Goal: Task Accomplishment & Management: Manage account settings

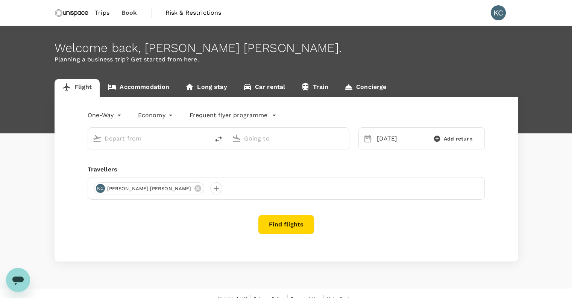
click at [102, 13] on span "Trips" at bounding box center [102, 12] width 15 height 9
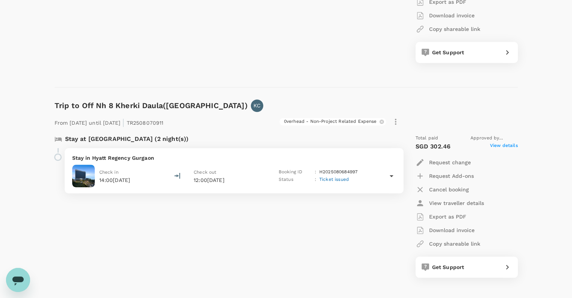
scroll to position [677, 0]
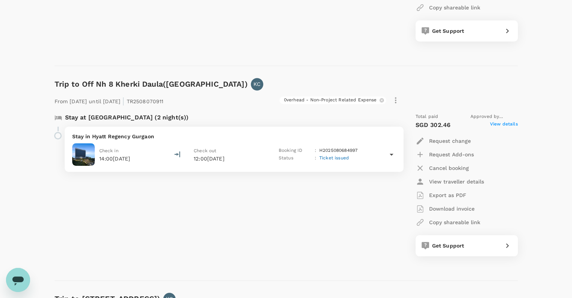
click at [389, 153] on icon at bounding box center [391, 154] width 9 height 9
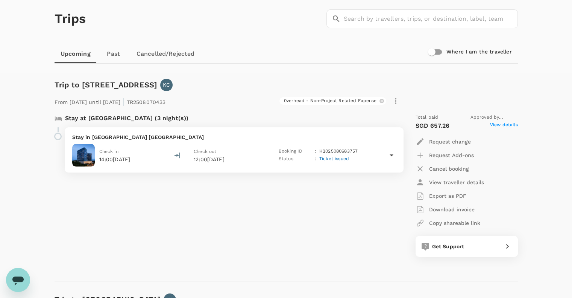
scroll to position [0, 0]
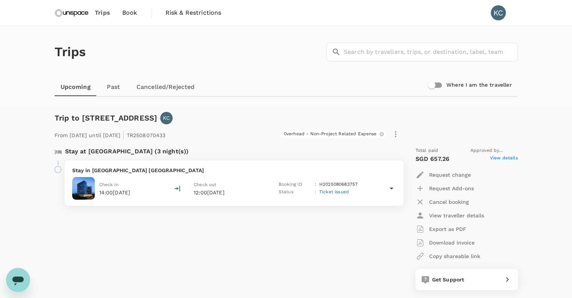
click at [129, 15] on span "Book" at bounding box center [129, 12] width 15 height 9
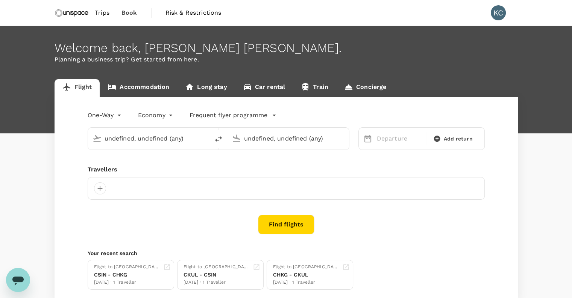
type input "[GEOGRAPHIC_DATA], [GEOGRAPHIC_DATA] (any)"
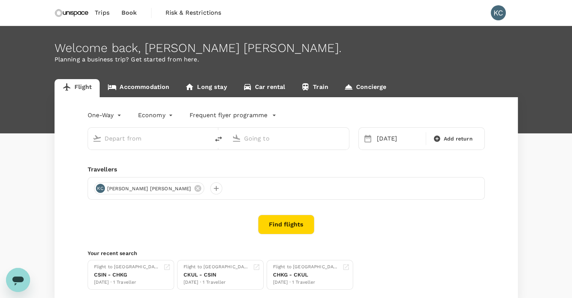
type input "[GEOGRAPHIC_DATA], [GEOGRAPHIC_DATA] (any)"
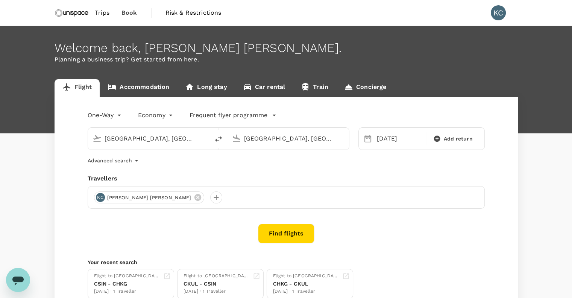
click at [147, 89] on link "Accommodation" at bounding box center [138, 88] width 77 height 18
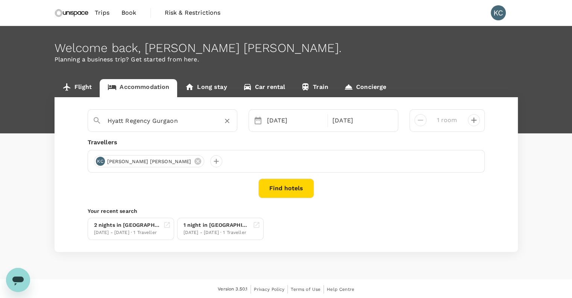
click at [229, 121] on icon "Clear" at bounding box center [227, 121] width 8 height 8
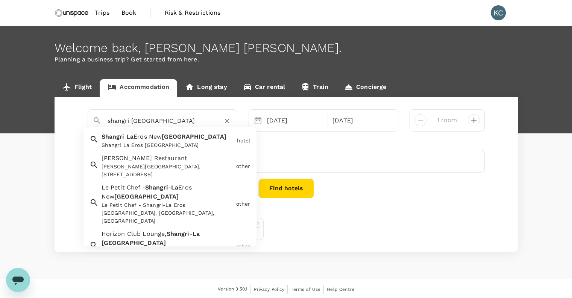
click at [183, 141] on div "Shangri La Eros [GEOGRAPHIC_DATA]" at bounding box center [168, 145] width 132 height 8
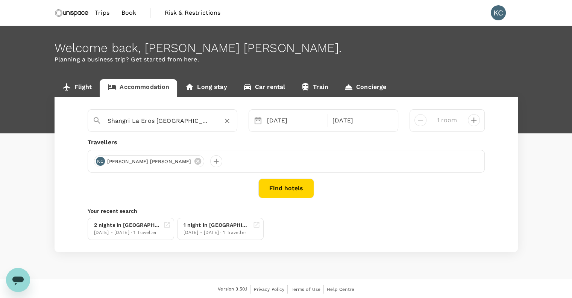
type input "Shangri La Eros [GEOGRAPHIC_DATA]"
click at [291, 186] on button "Find hotels" at bounding box center [286, 188] width 56 height 20
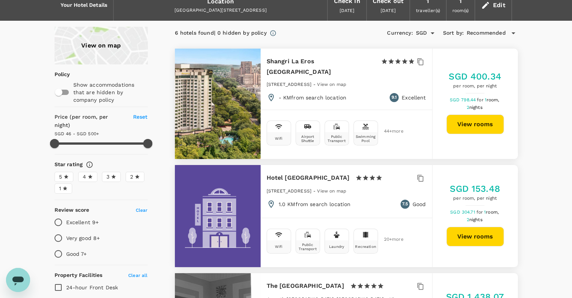
scroll to position [5, 0]
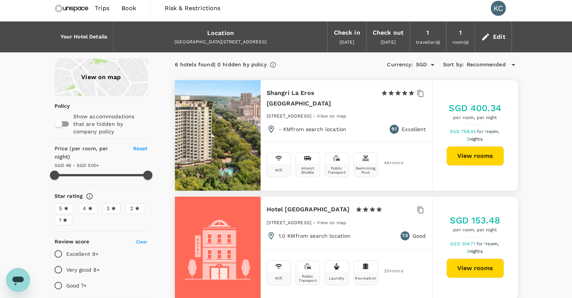
type input "499.27"
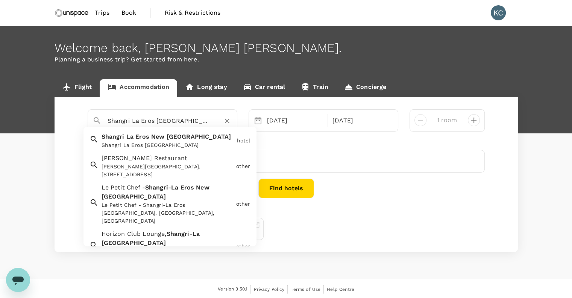
drag, startPoint x: 156, startPoint y: 118, endPoint x: 87, endPoint y: 118, distance: 68.8
click at [87, 118] on div "Shangri La Eros New Delhi" at bounding box center [160, 118] width 146 height 20
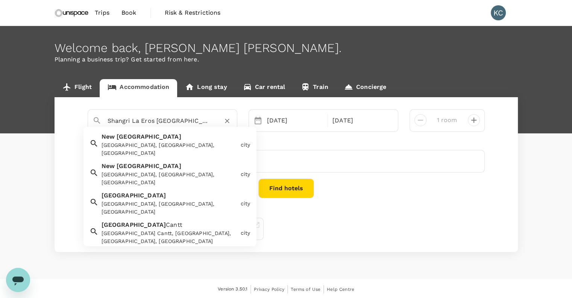
drag, startPoint x: 155, startPoint y: 120, endPoint x: 85, endPoint y: 122, distance: 70.0
click at [85, 122] on div "Shangri La Eros New Delhi New Delhi New Delhi, Delhi, India city New Delhi New …" at bounding box center [286, 120] width 409 height 23
click at [125, 140] on span "[GEOGRAPHIC_DATA]" at bounding box center [149, 136] width 65 height 7
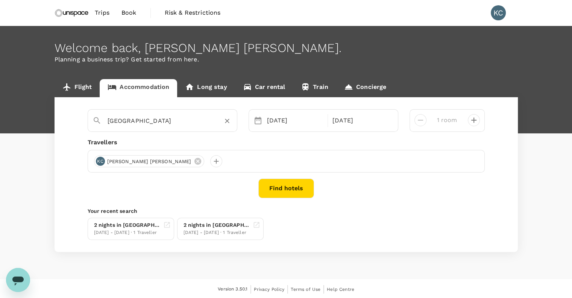
type input "New Delhi"
click at [291, 193] on button "Find hotels" at bounding box center [286, 188] width 56 height 20
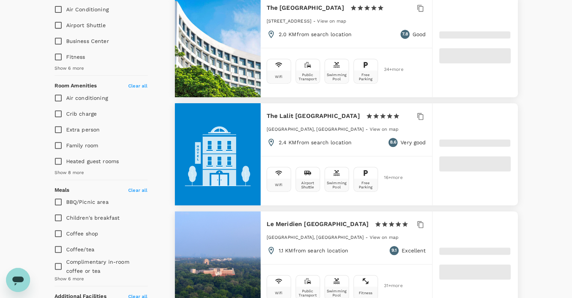
scroll to position [376, 0]
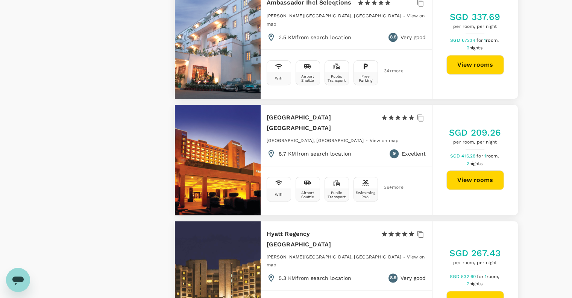
type input "499.71"
type input "8.71"
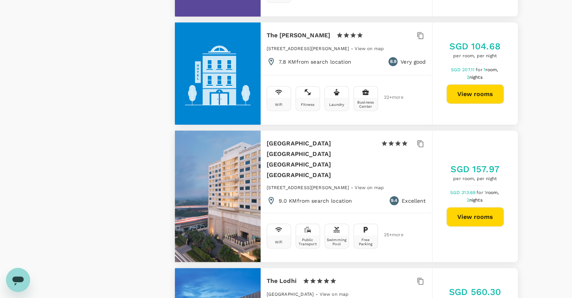
scroll to position [1696, 0]
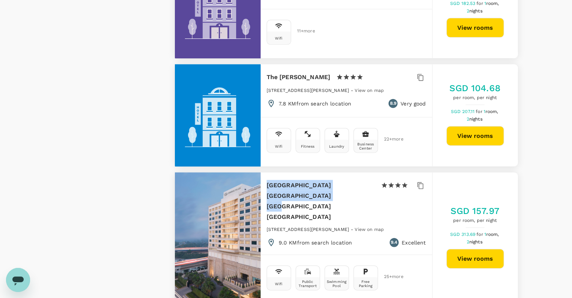
drag, startPoint x: 304, startPoint y: 149, endPoint x: 265, endPoint y: 136, distance: 40.7
click at [265, 172] on div "Crowne Plaza New Delhi Mayur Vihar Noida 1 Star 2 Stars 3 Stars 4 Stars 5 Stars…" at bounding box center [347, 213] width 172 height 82
copy h6 "[GEOGRAPHIC_DATA] [GEOGRAPHIC_DATA] [GEOGRAPHIC_DATA] [GEOGRAPHIC_DATA]"
type input "499.71"
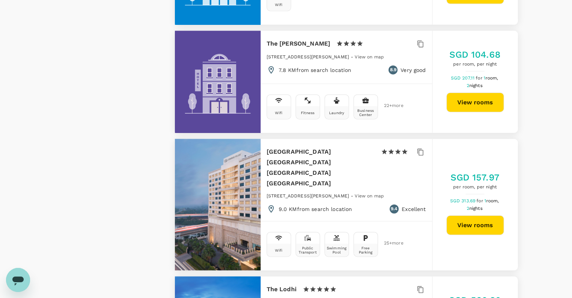
scroll to position [1730, 0]
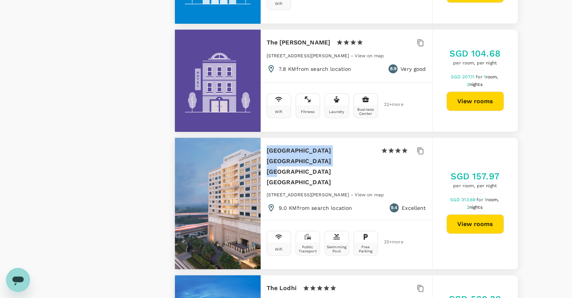
drag, startPoint x: 299, startPoint y: 114, endPoint x: 262, endPoint y: 101, distance: 38.7
click at [262, 138] on div "Crowne Plaza New Delhi Mayur Vihar Noida 1 Star 2 Stars 3 Stars 4 Stars 5 Stars…" at bounding box center [347, 179] width 172 height 82
copy h6 "Crowne Plaza New Delhi Mayur Vihar Noid"
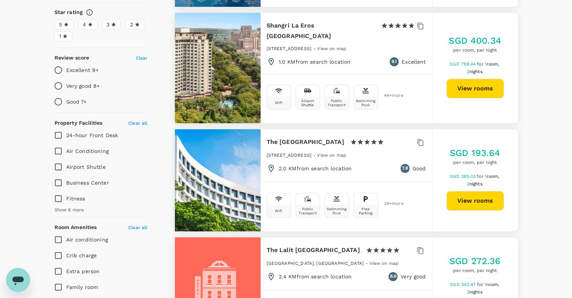
scroll to position [0, 0]
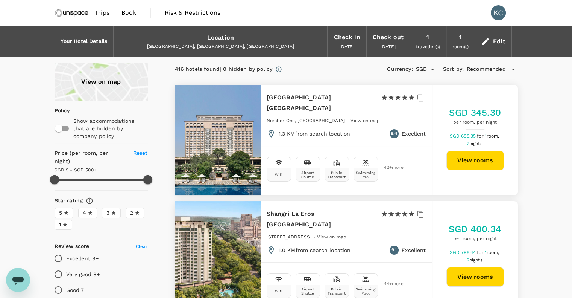
click at [101, 10] on span "Trips" at bounding box center [102, 12] width 15 height 9
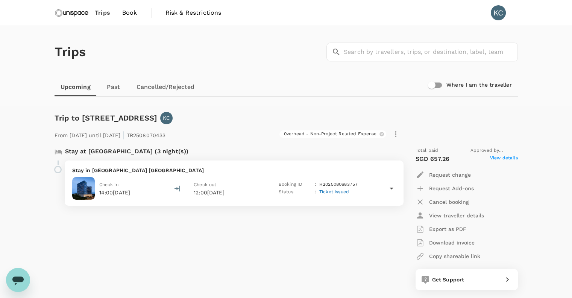
click at [97, 9] on span "Trips" at bounding box center [102, 12] width 15 height 9
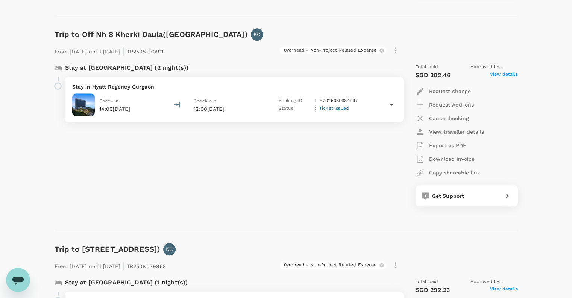
scroll to position [715, 0]
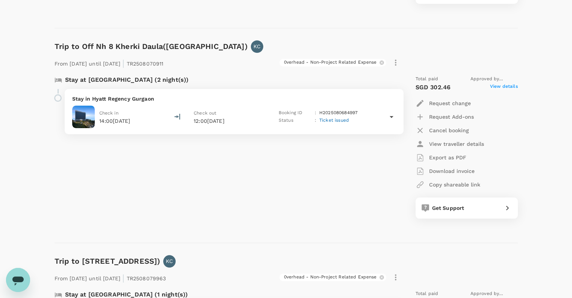
click at [391, 114] on icon at bounding box center [391, 116] width 9 height 9
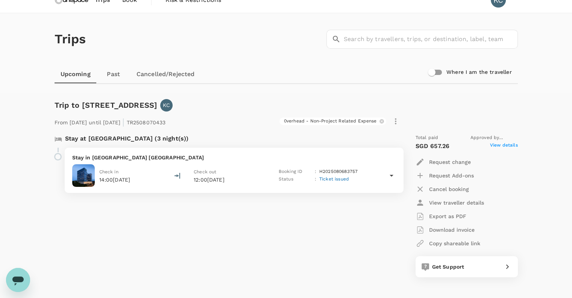
scroll to position [0, 0]
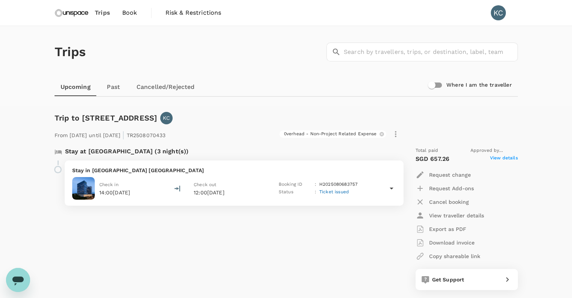
click at [131, 11] on span "Book" at bounding box center [129, 12] width 15 height 9
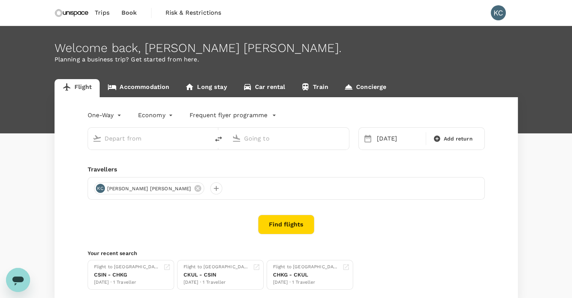
type input "Singapore, Singapore (any)"
type input "Bangalore, India (any)"
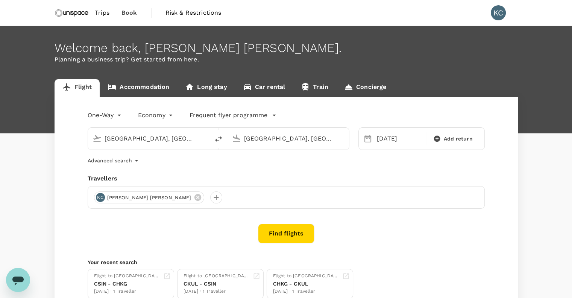
click at [161, 89] on link "Accommodation" at bounding box center [138, 88] width 77 height 18
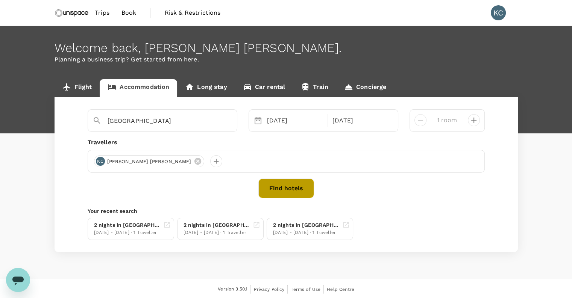
click at [295, 195] on button "Find hotels" at bounding box center [286, 188] width 56 height 20
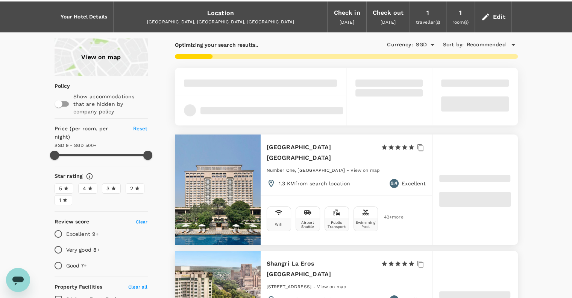
scroll to position [38, 0]
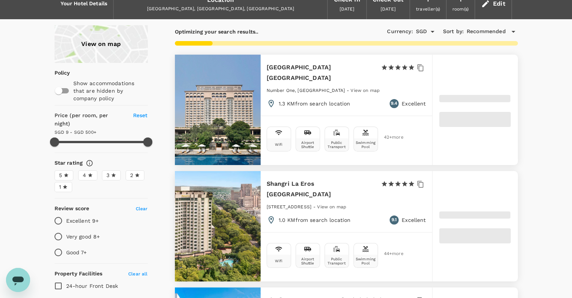
type input "499.71"
type input "8.71"
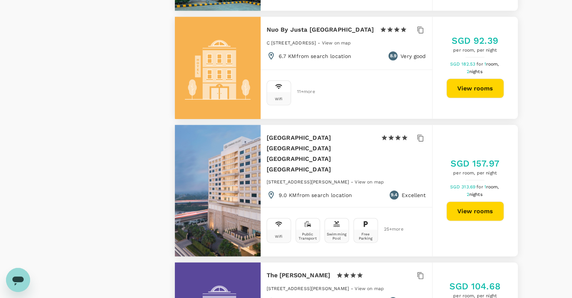
scroll to position [1655, 0]
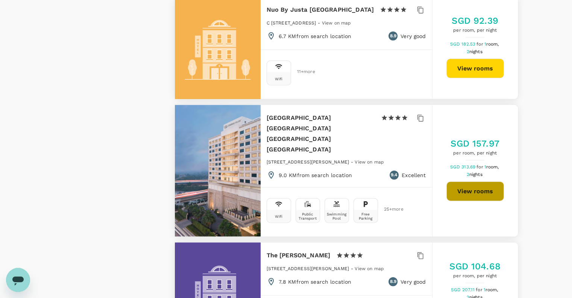
click at [471, 181] on button "View rooms" at bounding box center [475, 191] width 58 height 20
type input "499.71"
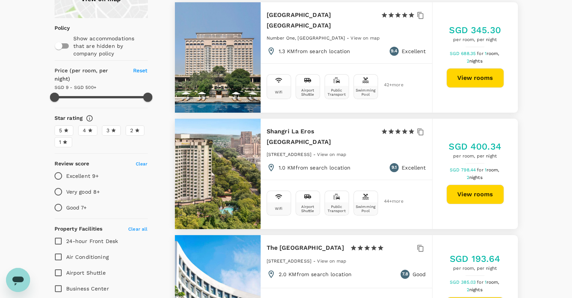
scroll to position [0, 0]
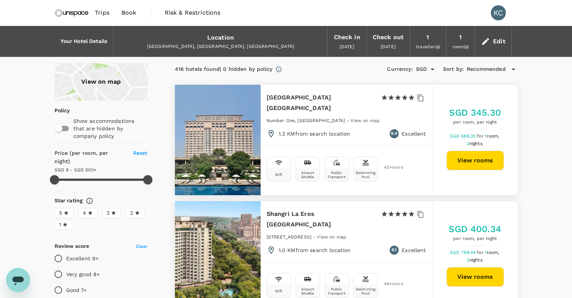
click at [106, 12] on span "Trips" at bounding box center [102, 12] width 15 height 9
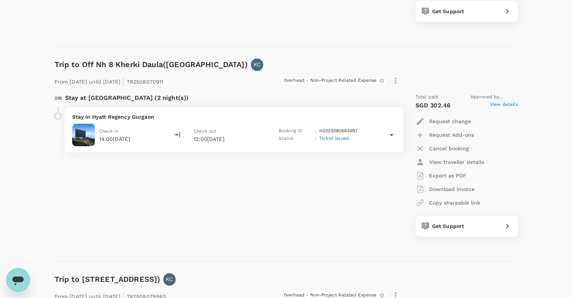
scroll to position [715, 0]
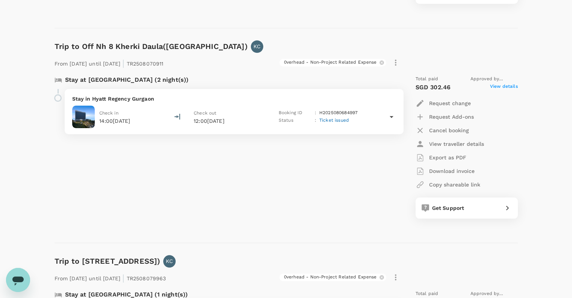
click at [393, 117] on icon at bounding box center [391, 116] width 9 height 9
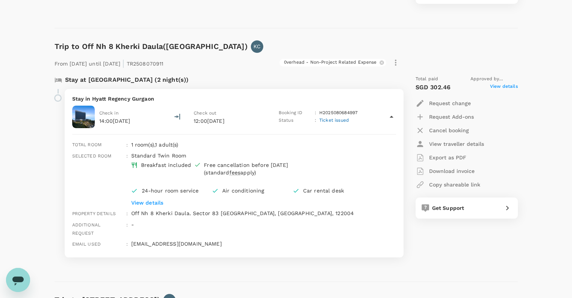
click at [455, 129] on p "Cancel booking" at bounding box center [449, 130] width 40 height 8
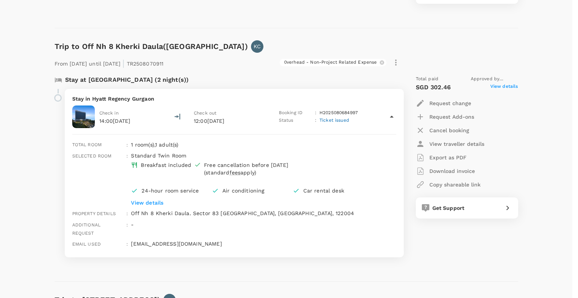
type textarea "Our event will be changed to Noida which is more convenient to the media. There…"
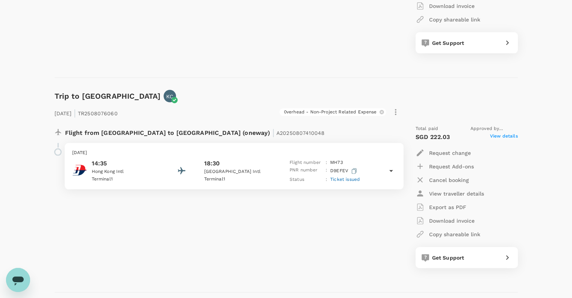
scroll to position [1580, 0]
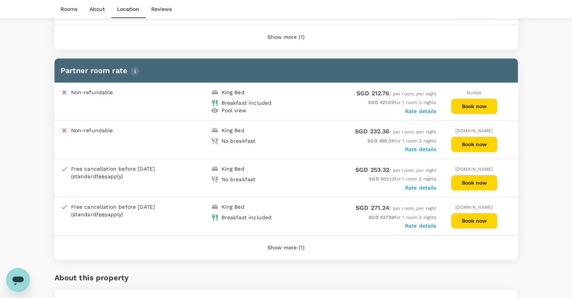
scroll to position [1184, 0]
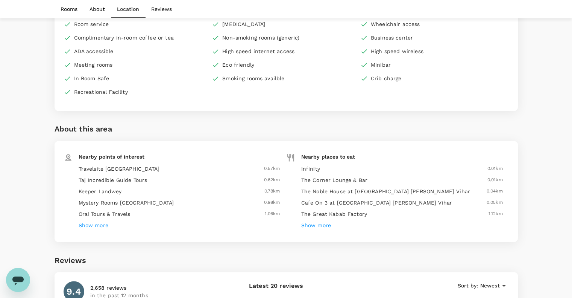
click at [319, 221] on h6 "Show more" at bounding box center [316, 225] width 30 height 8
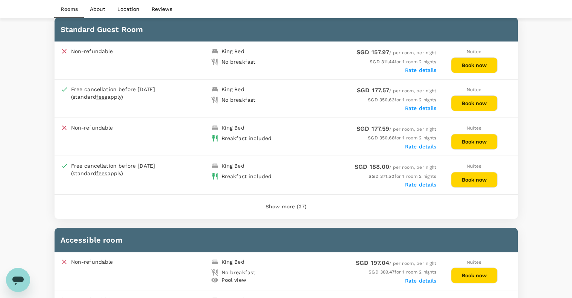
scroll to position [369, 0]
